Goal: Book appointment/travel/reservation

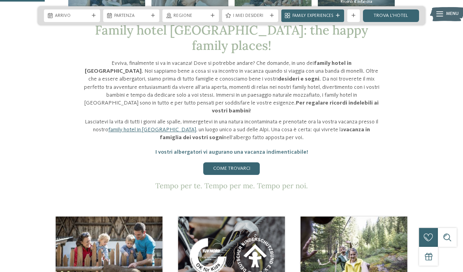
scroll to position [269, 0]
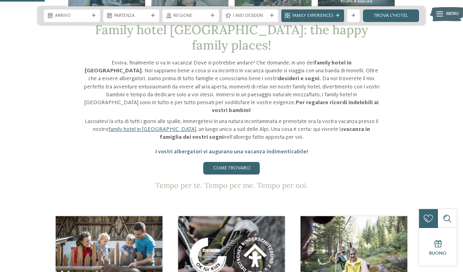
click at [234, 174] on link "Come trovarci" at bounding box center [231, 168] width 57 height 13
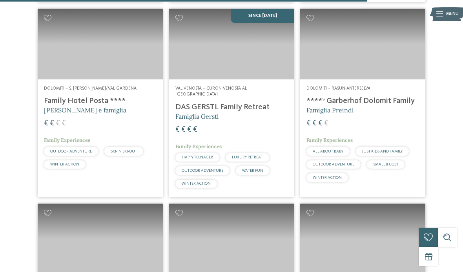
scroll to position [1589, 0]
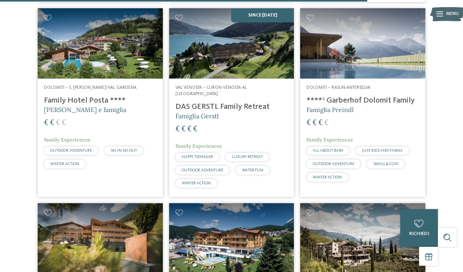
click at [358, 96] on h4 "****ˢ Garberhof Dolomit Family" at bounding box center [363, 100] width 113 height 9
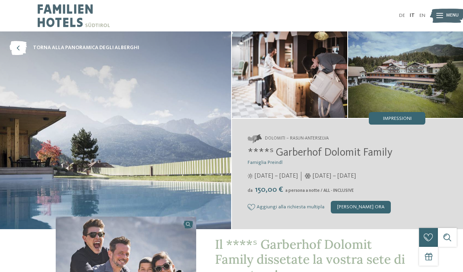
click at [411, 13] on link "IT" at bounding box center [412, 15] width 5 height 5
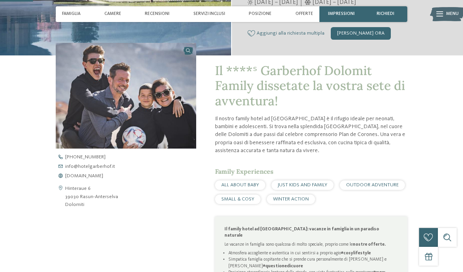
scroll to position [174, 0]
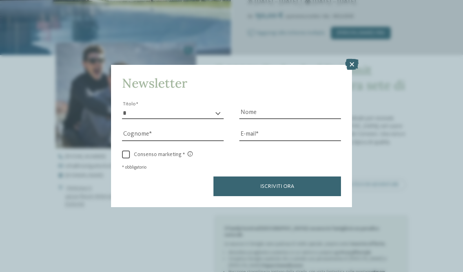
click at [351, 59] on icon at bounding box center [352, 64] width 13 height 11
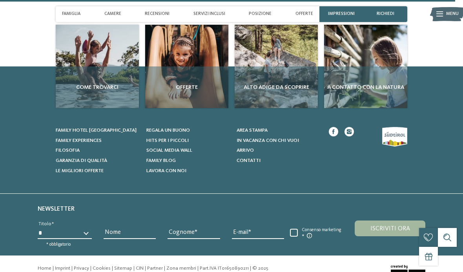
scroll to position [2443, 0]
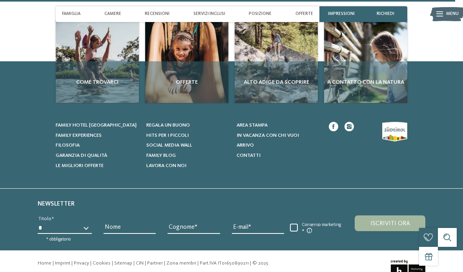
click at [88, 163] on span "Le migliori offerte" at bounding box center [80, 165] width 48 height 5
